Goal: Task Accomplishment & Management: Manage account settings

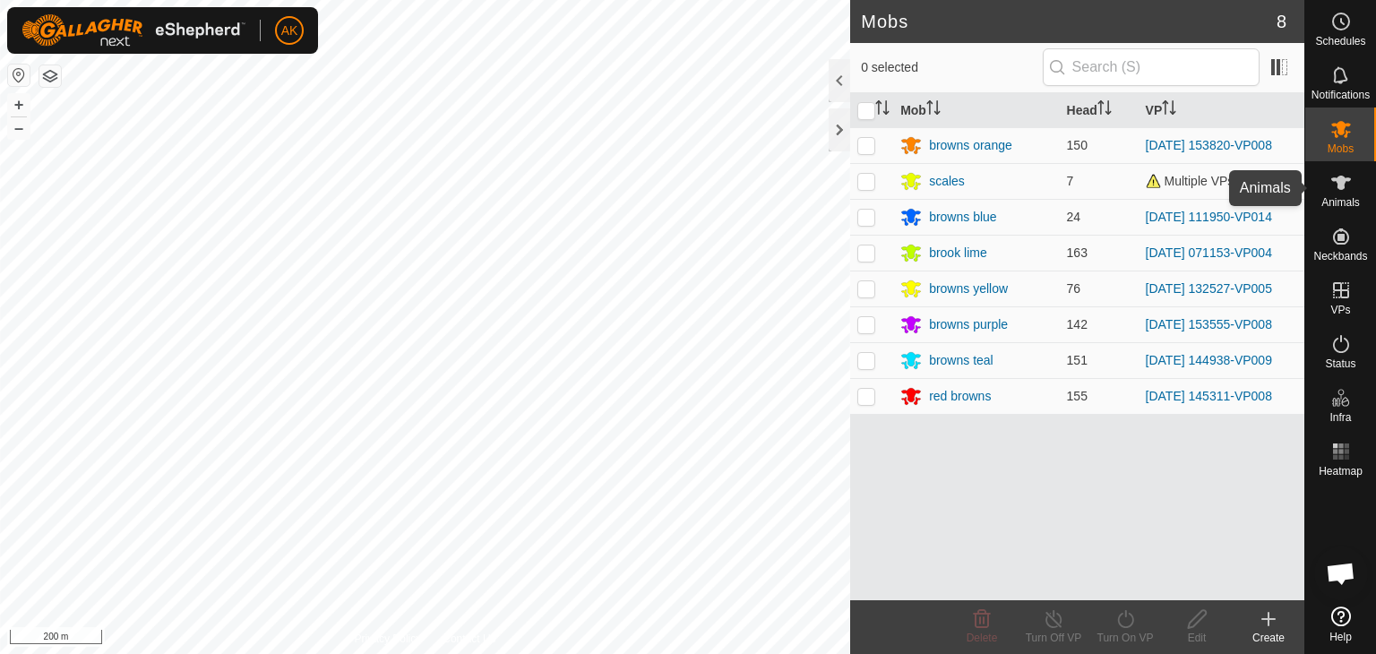
click at [1337, 180] on icon at bounding box center [1341, 183] width 20 height 14
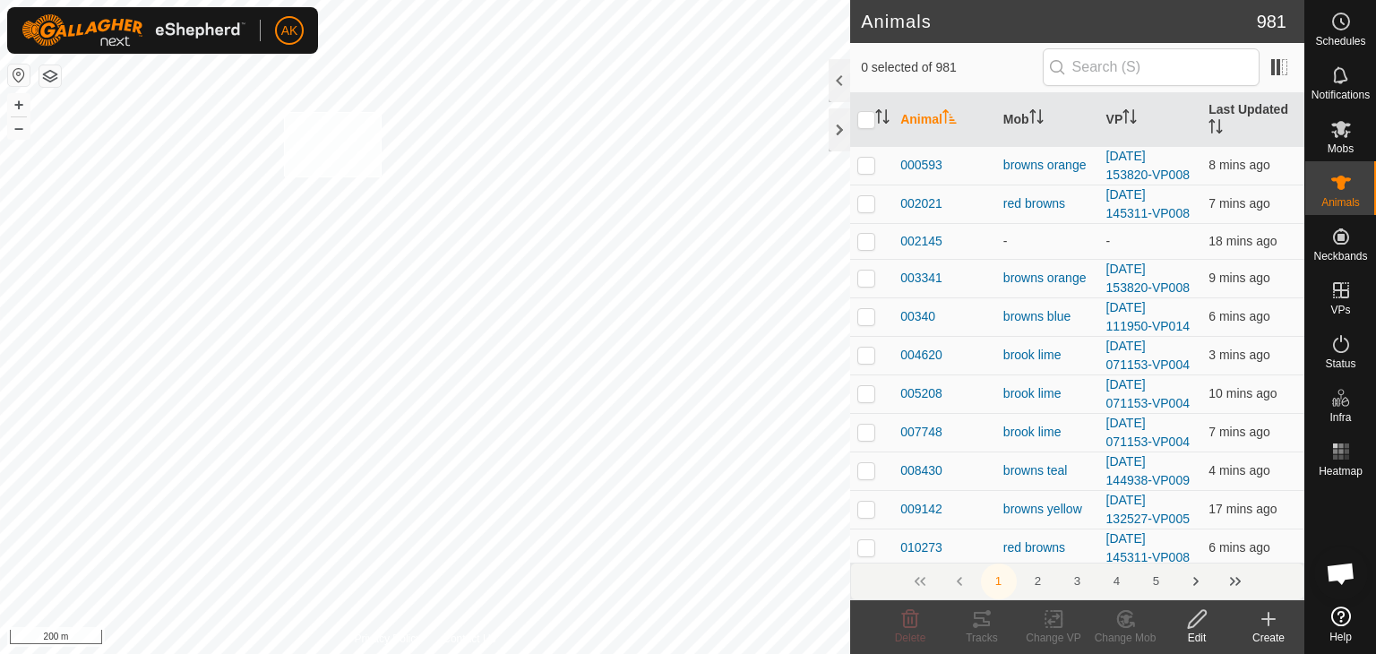
checkbox input "true"
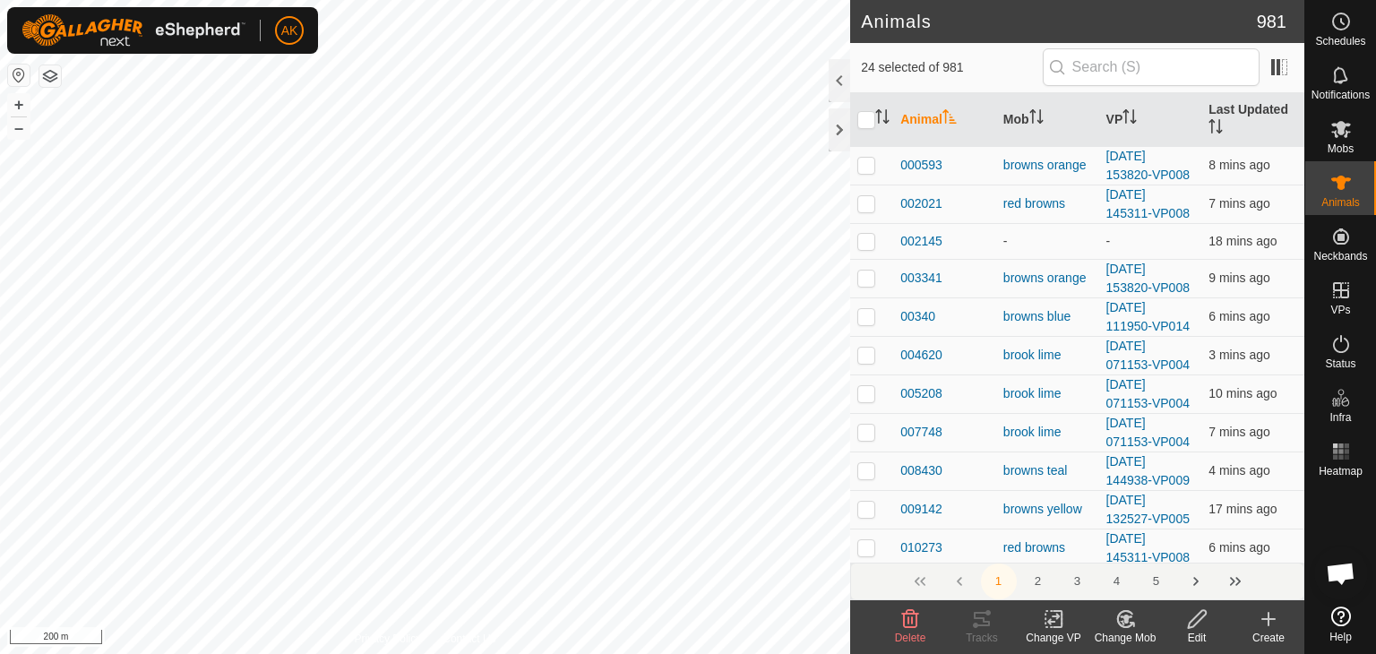
click at [1131, 617] on icon at bounding box center [1125, 619] width 22 height 22
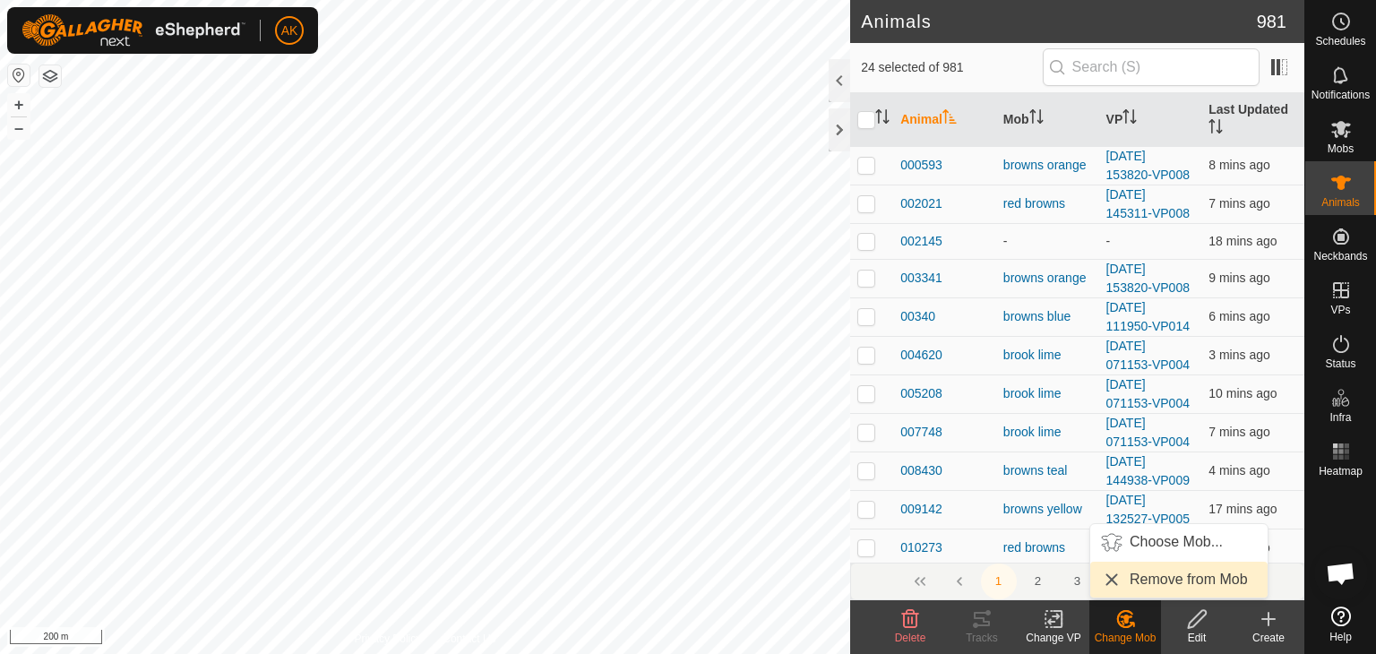
click at [1135, 581] on link "Remove from Mob" at bounding box center [1178, 580] width 177 height 36
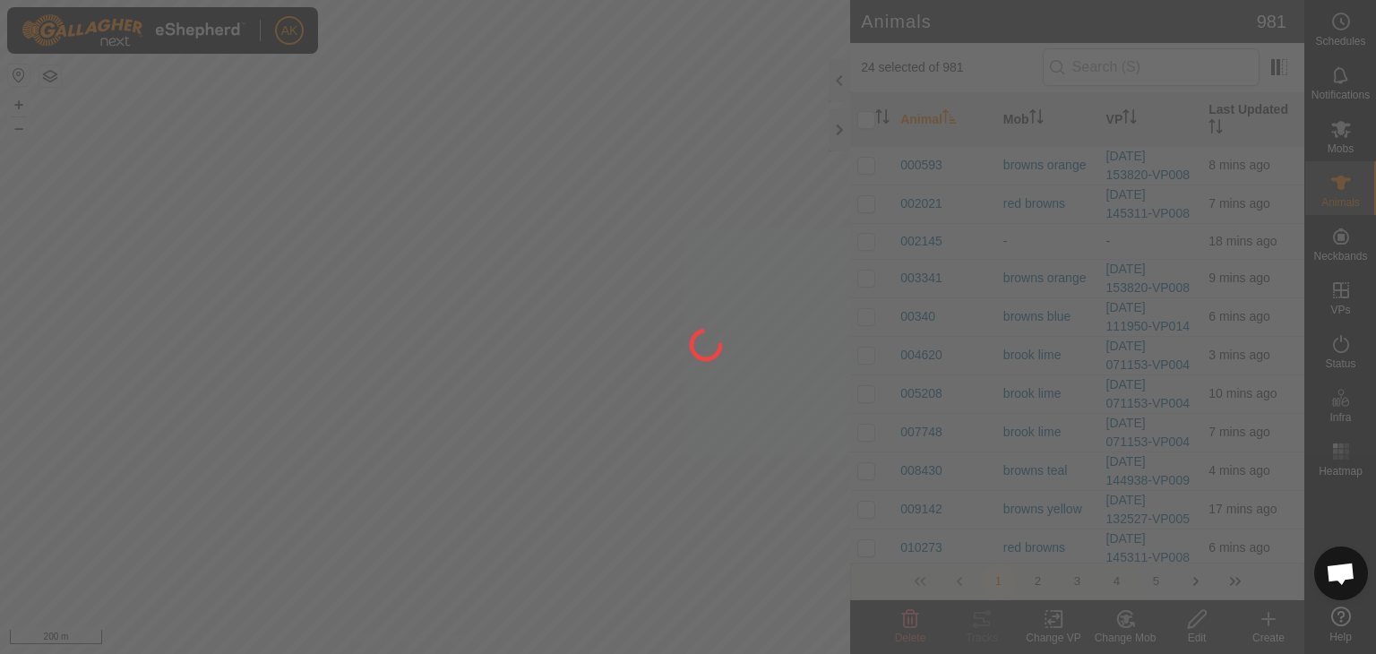
checkbox input "false"
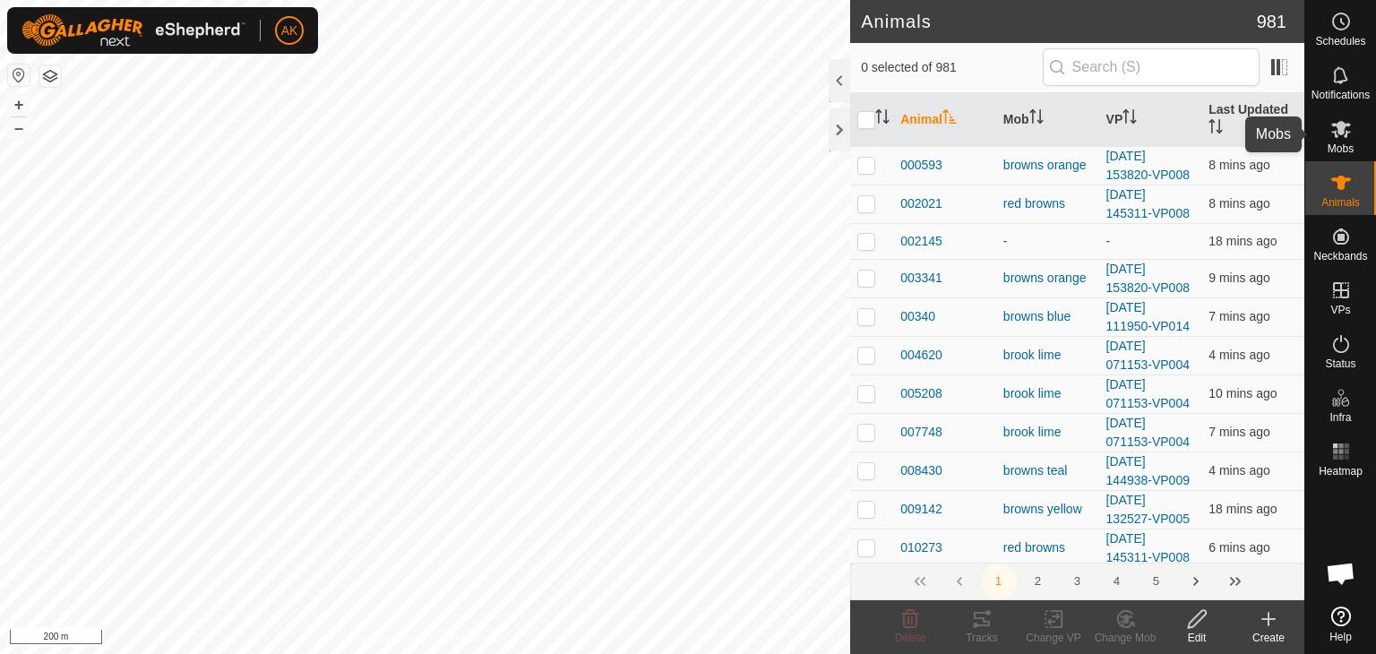
click at [1338, 136] on icon at bounding box center [1341, 129] width 22 height 22
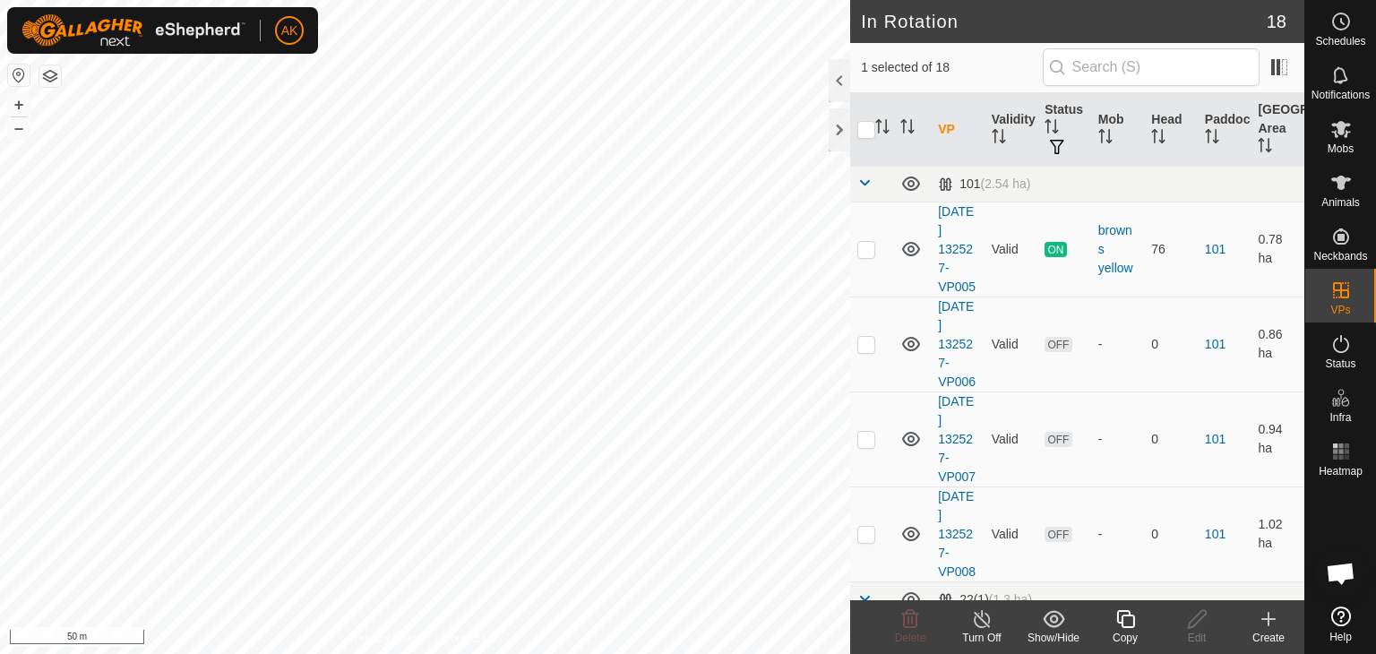
checkbox input "false"
checkbox input "true"
checkbox input "false"
click at [913, 614] on icon at bounding box center [910, 619] width 22 height 22
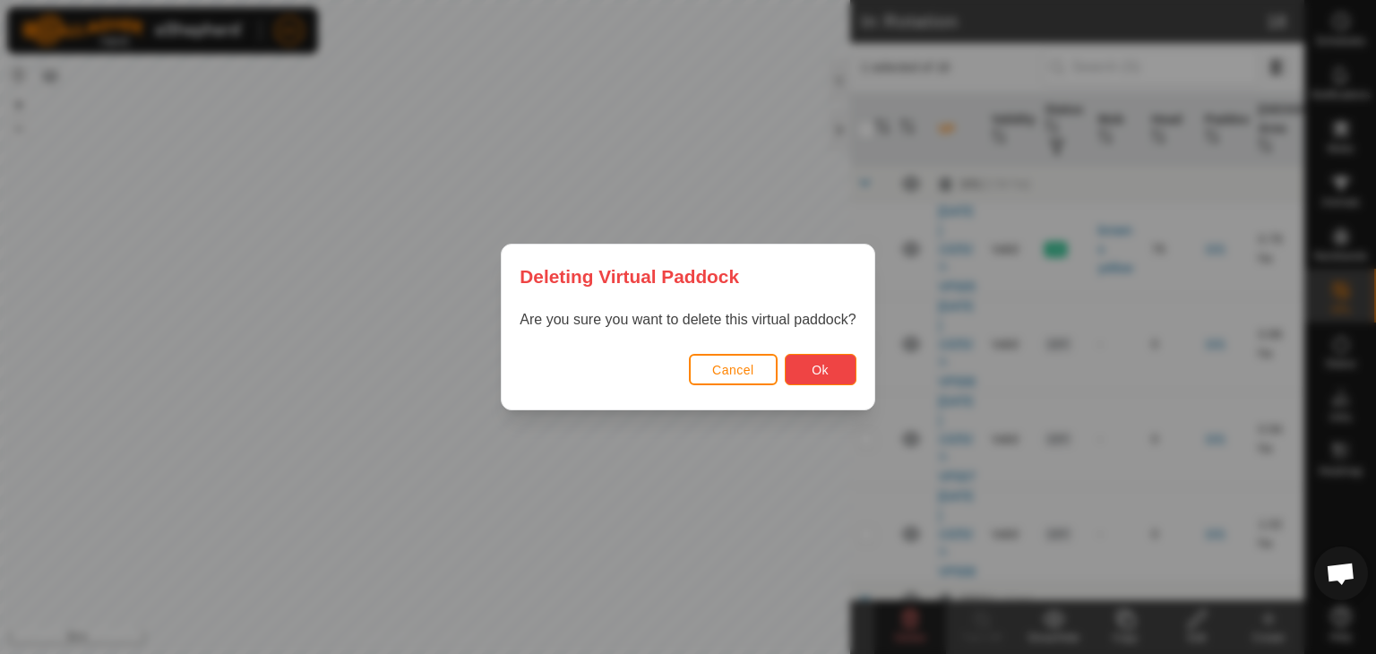
click at [810, 363] on button "Ok" at bounding box center [821, 369] width 72 height 31
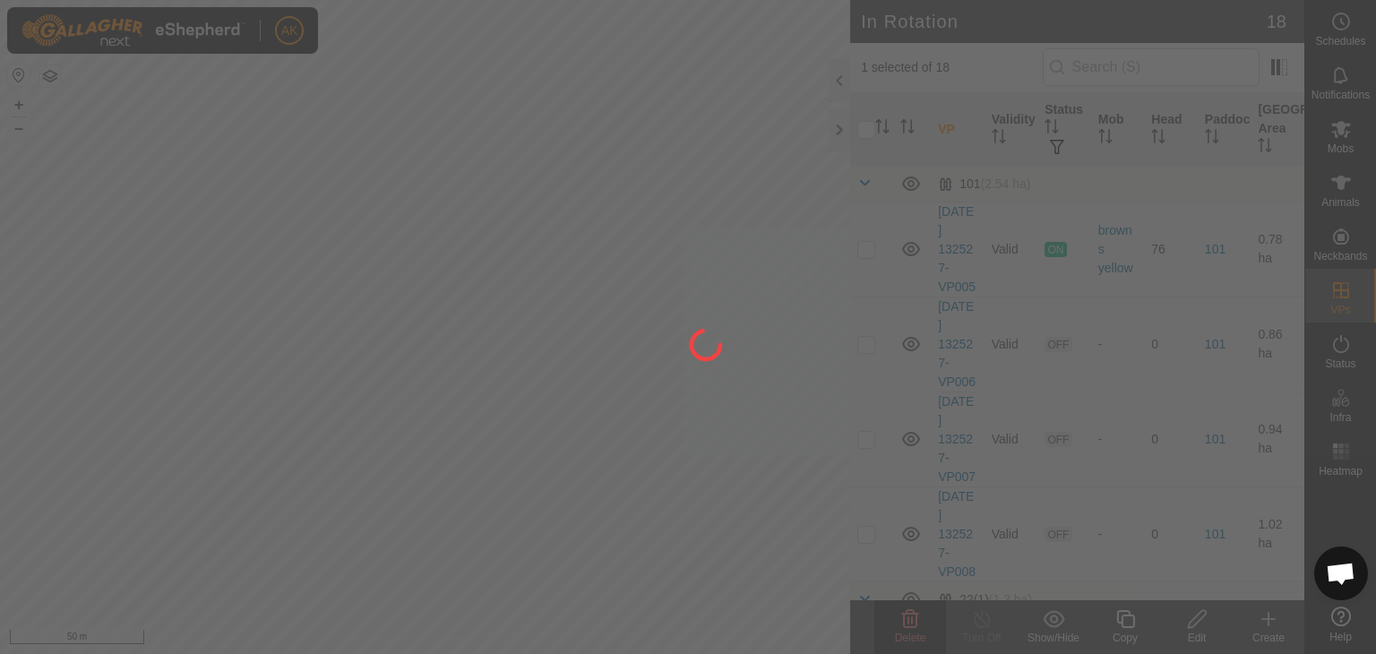
checkbox input "false"
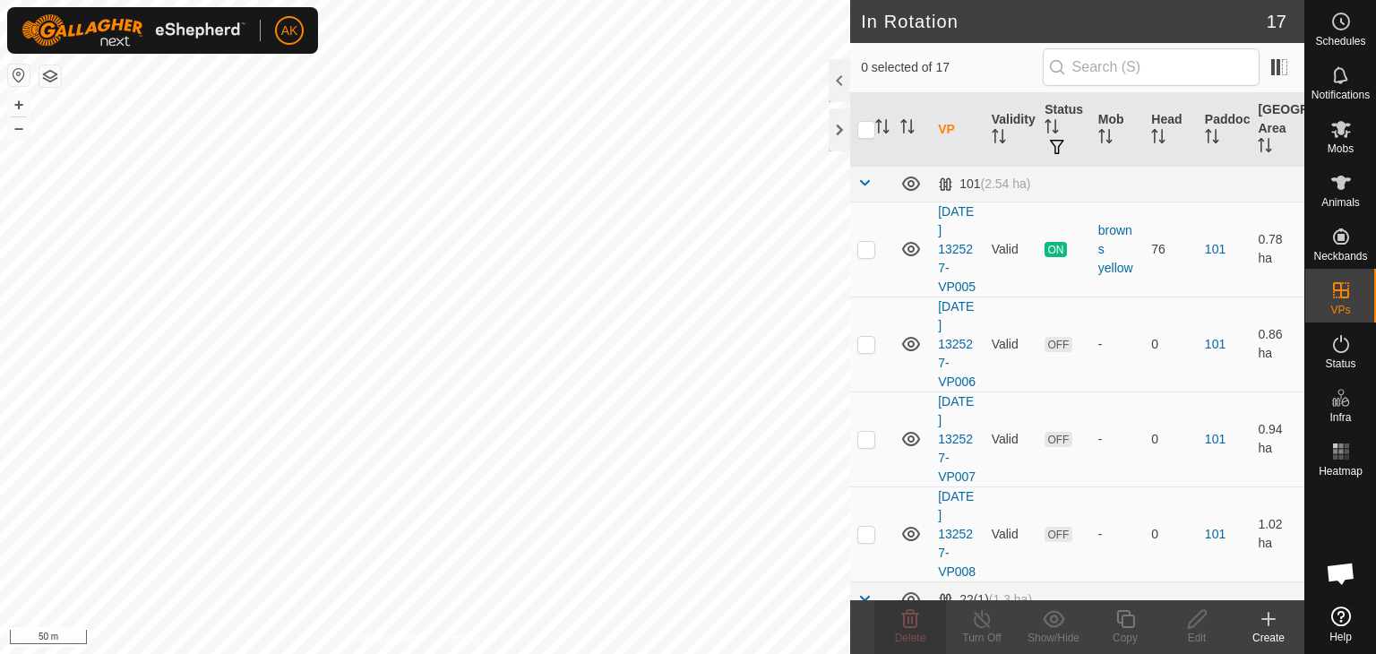
click at [53, 81] on button "button" at bounding box center [50, 76] width 22 height 22
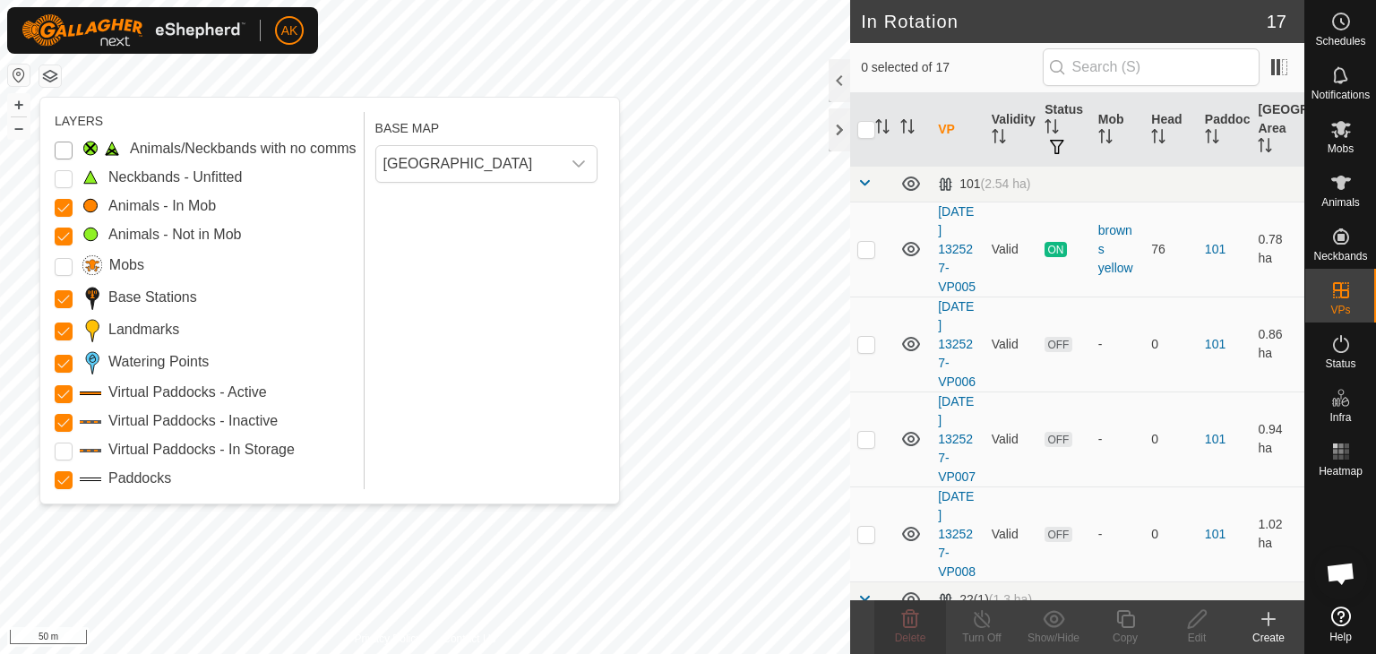
click at [56, 151] on Issue "Animals/Neckbands with no comms" at bounding box center [64, 151] width 18 height 18
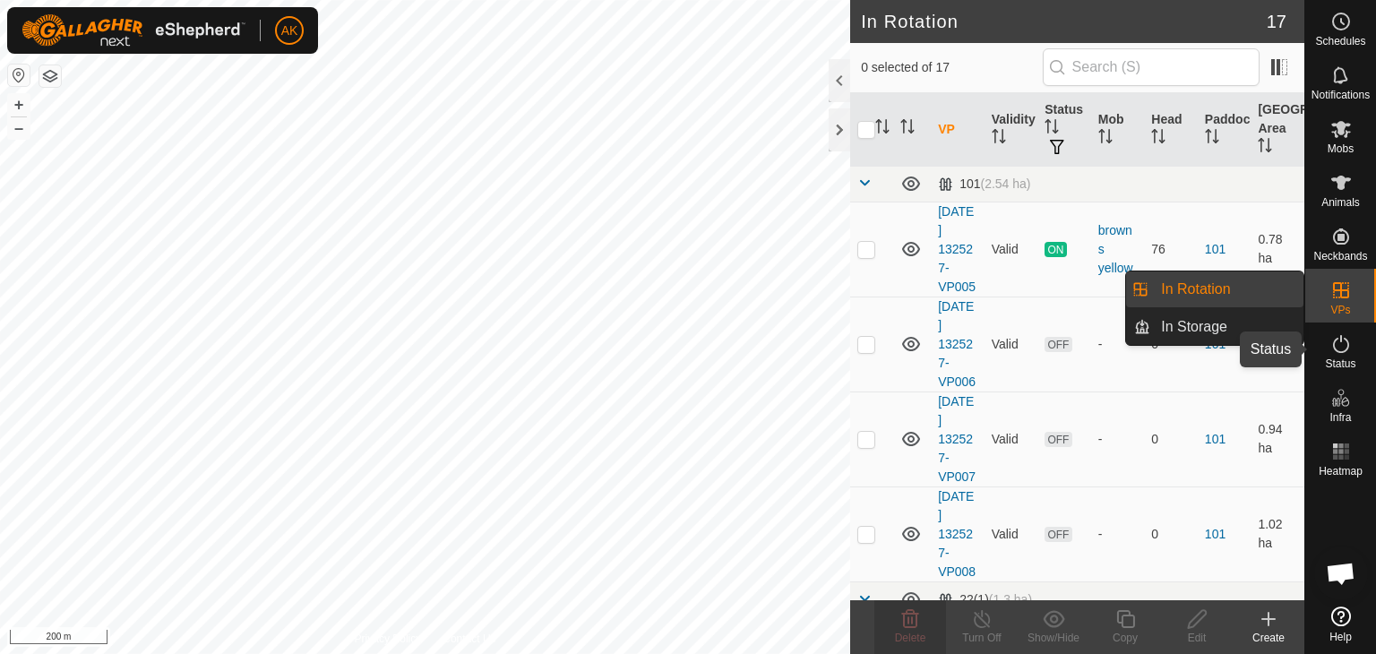
click at [1344, 344] on icon at bounding box center [1341, 344] width 22 height 22
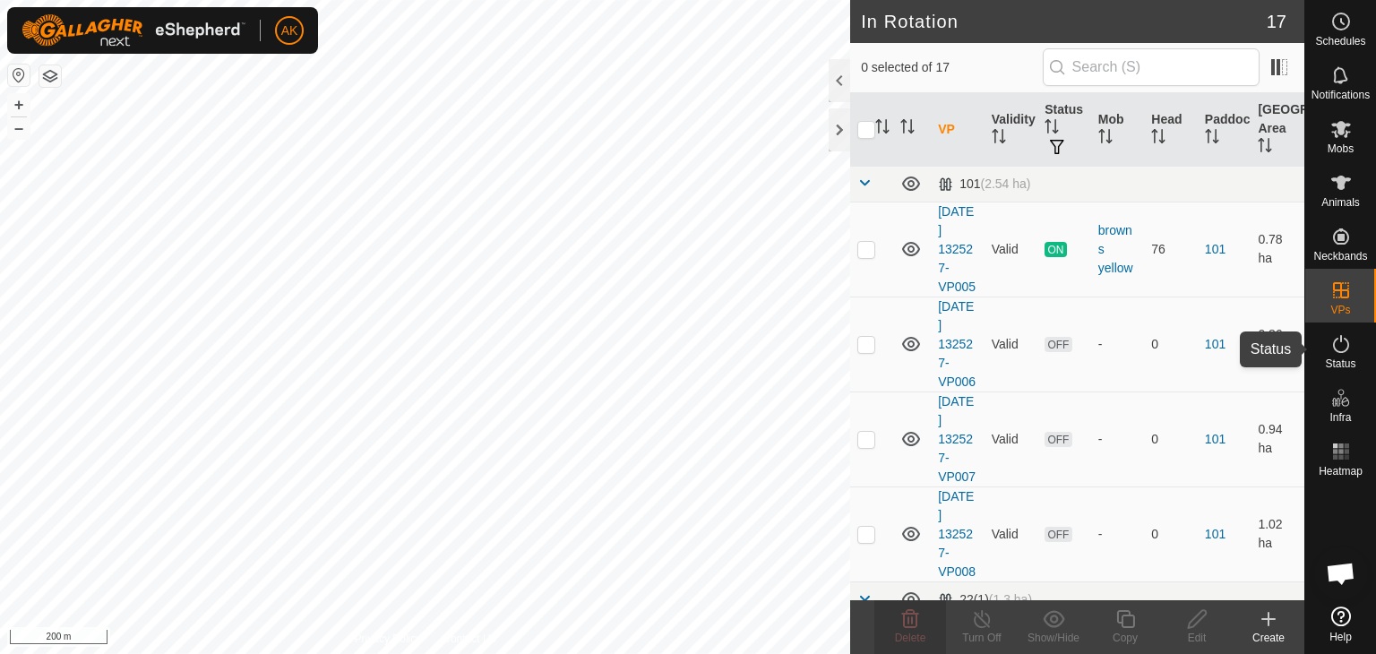
click at [1344, 344] on icon at bounding box center [1341, 344] width 22 height 22
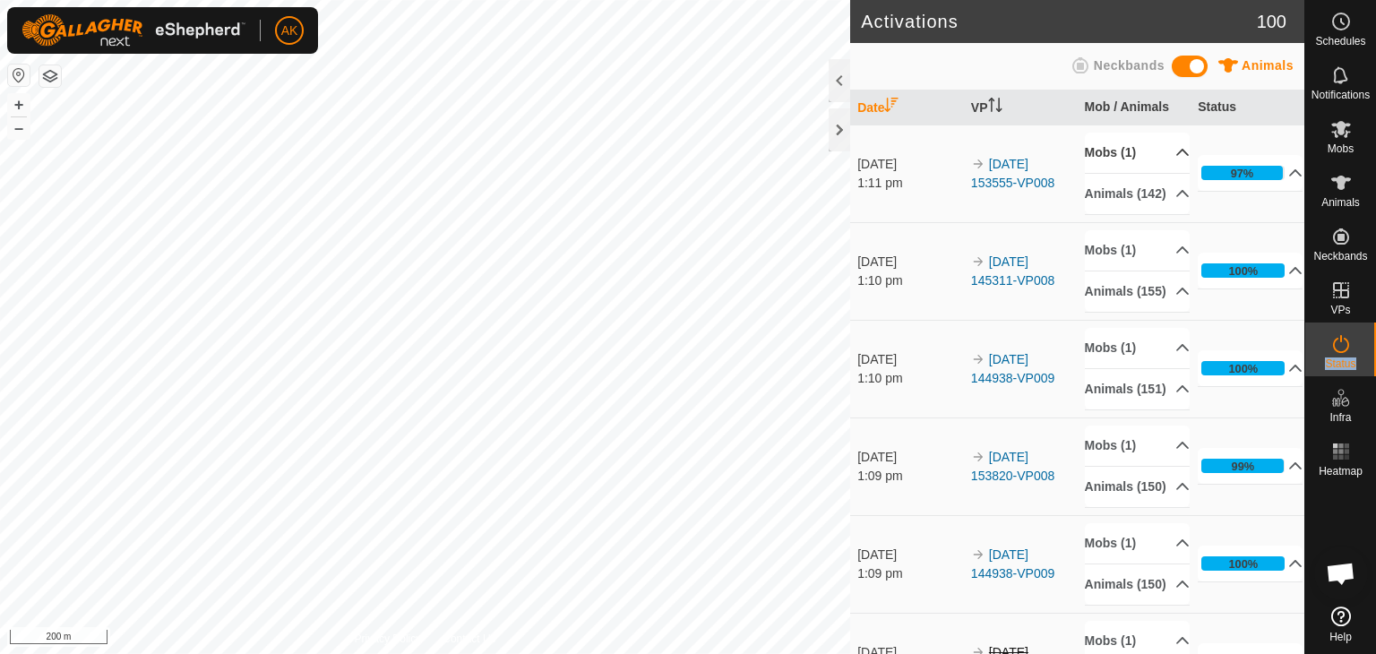
click at [1122, 146] on p-accordion-header "Mobs (1)" at bounding box center [1137, 153] width 105 height 40
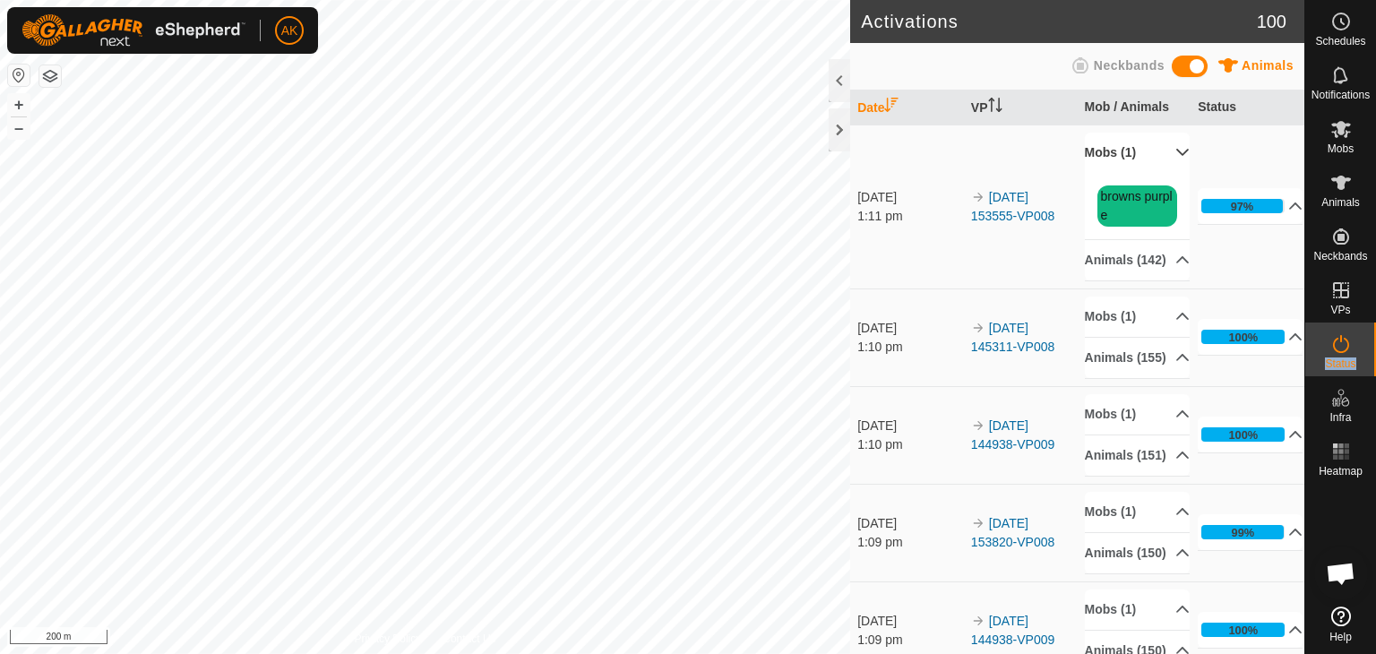
click at [1122, 146] on p-accordion-header "Mobs (1)" at bounding box center [1137, 153] width 105 height 40
